Goal: Information Seeking & Learning: Find contact information

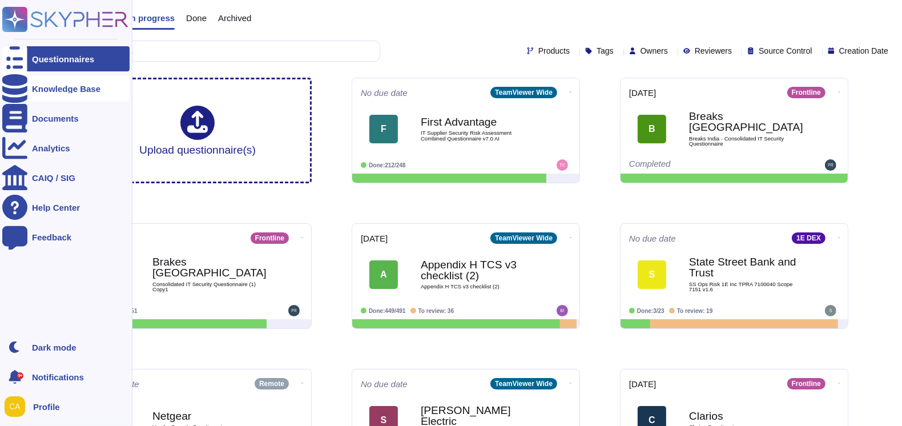
click at [72, 87] on div "Knowledge Base" at bounding box center [66, 88] width 68 height 9
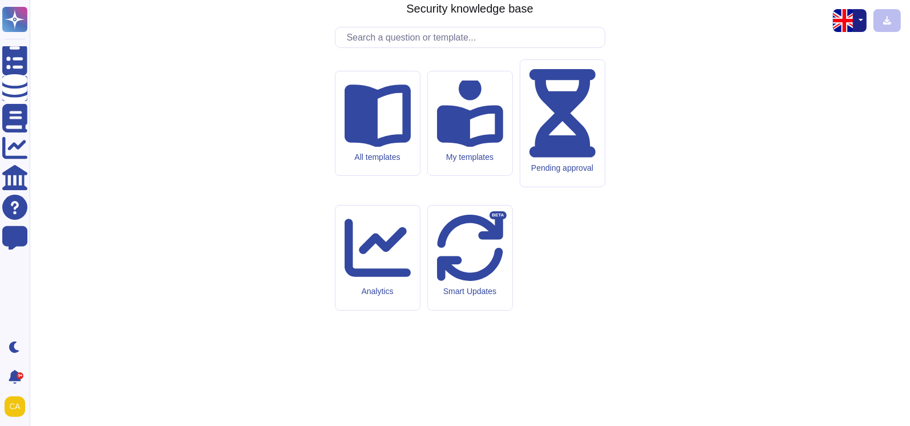
click at [397, 47] on input "text" at bounding box center [473, 37] width 264 height 20
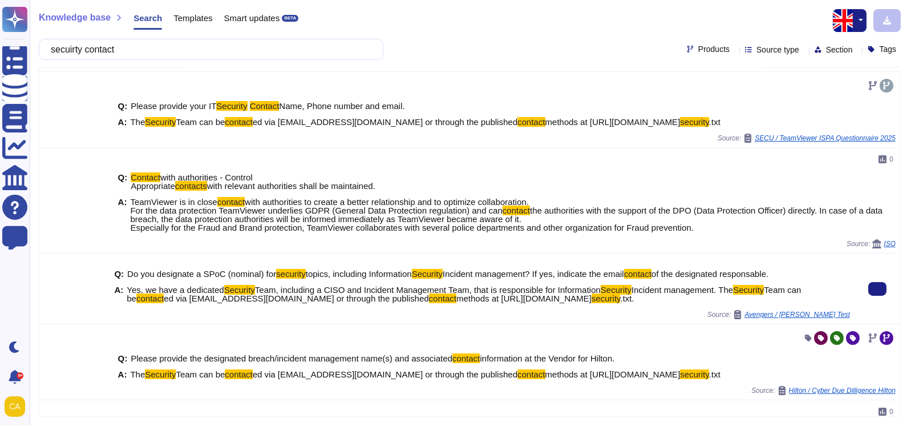
scroll to position [114, 0]
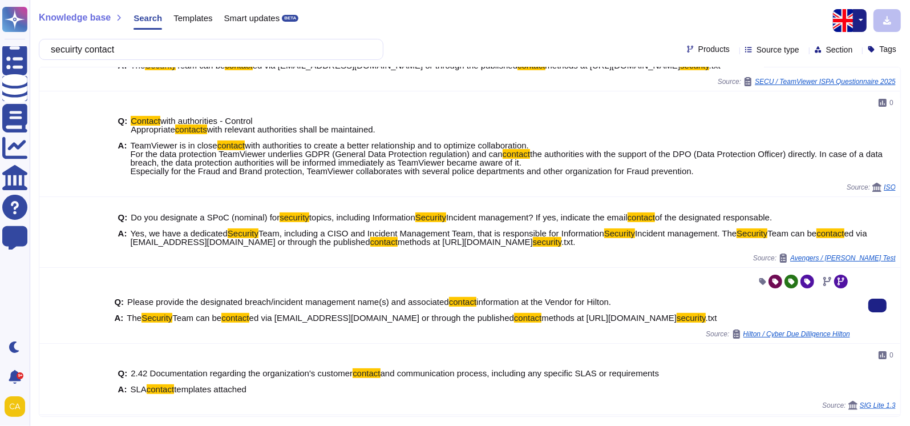
type input "secuirty contact"
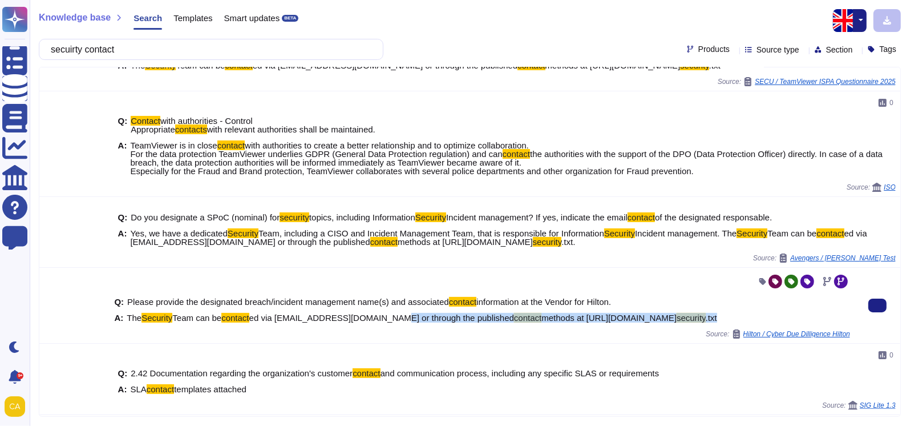
drag, startPoint x: 384, startPoint y: 324, endPoint x: 756, endPoint y: 328, distance: 372.1
click at [756, 322] on div "A: The Security Team can be contact ed via [EMAIL_ADDRESS][DOMAIN_NAME] or thro…" at bounding box center [482, 317] width 736 height 9
copy span "through the published contact methods at [URL][DOMAIN_NAME] security .txt"
